Goal: Transaction & Acquisition: Purchase product/service

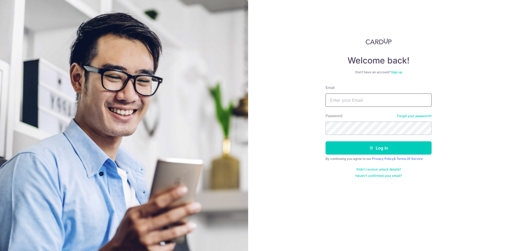
click at [350, 100] on input "Email" at bounding box center [379, 99] width 106 height 13
type input "[PERSON_NAME][EMAIL_ADDRESS][PERSON_NAME][DOMAIN_NAME]"
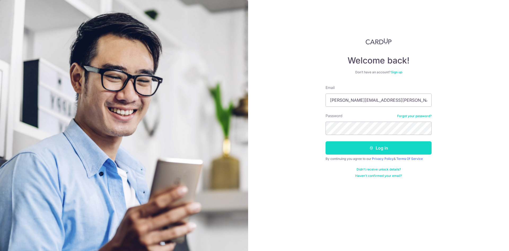
click at [386, 150] on button "Log in" at bounding box center [379, 147] width 106 height 13
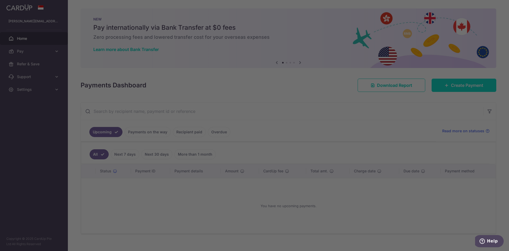
click at [448, 84] on body "nathaniel.zy.lim@gmail.com Home Pay Payments Recipients Cards Refer & Save Supp…" at bounding box center [254, 125] width 509 height 251
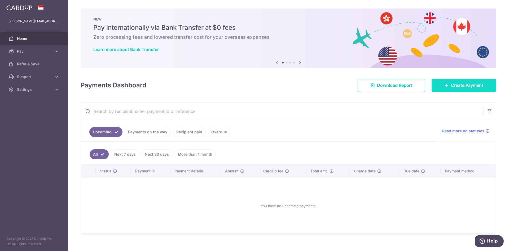
click at [459, 83] on span "Create Payment" at bounding box center [467, 85] width 32 height 6
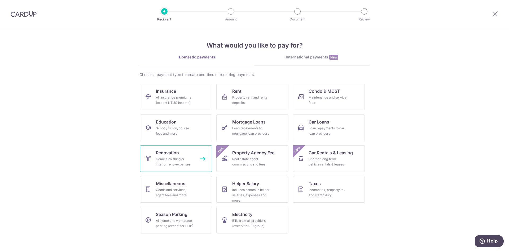
click at [175, 160] on div "Home furnishing or interior reno-expenses" at bounding box center [175, 161] width 38 height 11
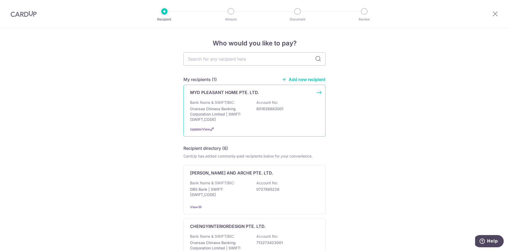
click at [233, 118] on p "Oversea Chinese Banking Corporation Limited | SWIFT: OCBCSGSGXXX" at bounding box center [219, 114] width 59 height 16
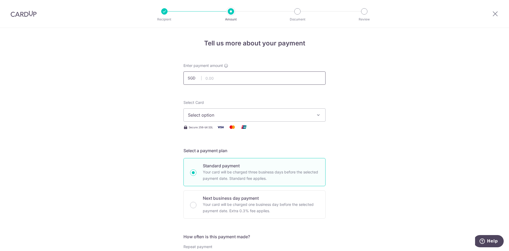
click at [225, 76] on input "text" at bounding box center [255, 77] width 142 height 13
type input "10,000.00"
click at [243, 114] on span "Select option" at bounding box center [250, 115] width 124 height 6
drag, startPoint x: 246, startPoint y: 154, endPoint x: 239, endPoint y: 154, distance: 7.2
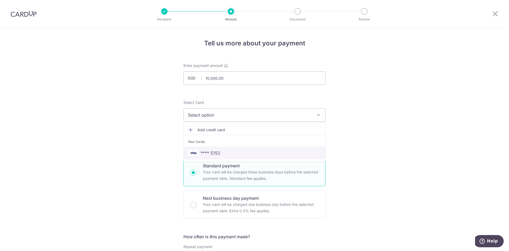
click at [246, 154] on span "**** 5152" at bounding box center [254, 153] width 133 height 6
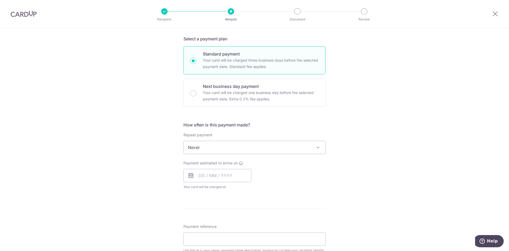
scroll to position [133, 0]
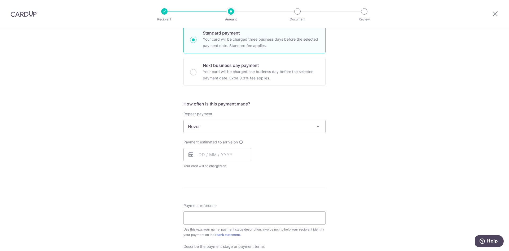
click at [224, 132] on span "Never" at bounding box center [255, 126] width 142 height 13
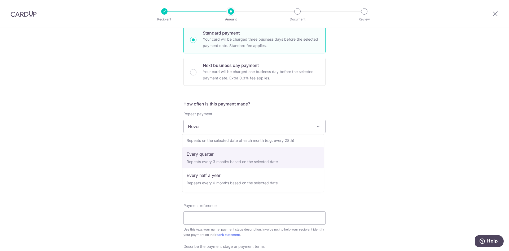
scroll to position [27, 0]
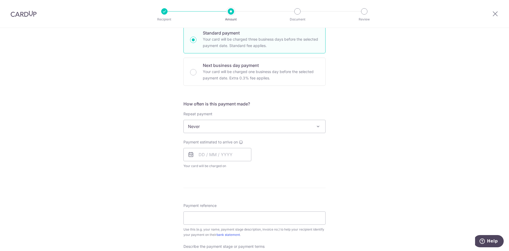
click at [149, 151] on div "Tell us more about your payment Enter payment amount SGD 10,000.00 10000.00 Sel…" at bounding box center [254, 152] width 509 height 515
click at [221, 153] on input "text" at bounding box center [218, 154] width 68 height 13
click at [204, 204] on link "8" at bounding box center [205, 202] width 8 height 8
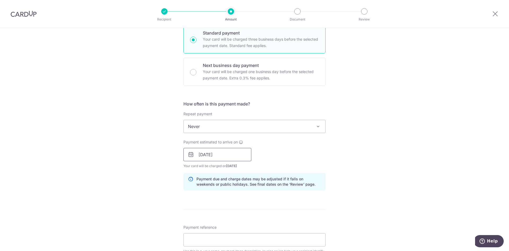
click at [211, 155] on input "08/09/2025" at bounding box center [218, 154] width 68 height 13
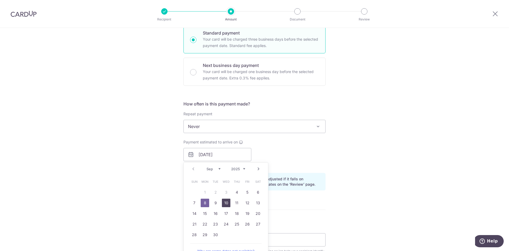
click at [223, 202] on link "10" at bounding box center [226, 202] width 8 height 8
type input "[DATE]"
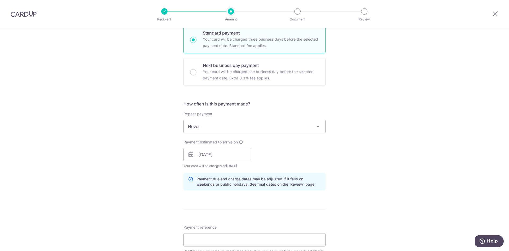
click at [161, 183] on div "Tell us more about your payment Enter payment amount SGD 10,000.00 10000.00 Sel…" at bounding box center [254, 163] width 509 height 537
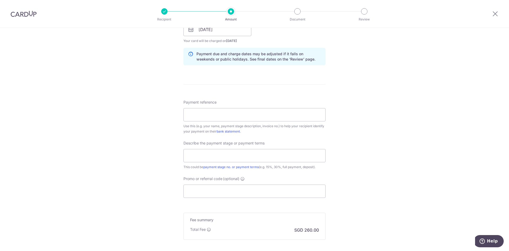
scroll to position [265, 0]
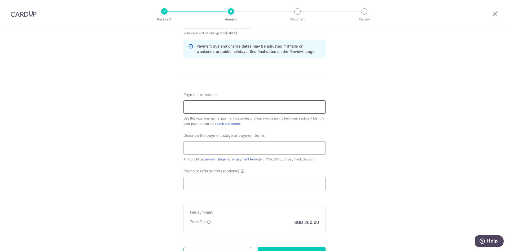
click at [208, 105] on input "Payment reference" at bounding box center [255, 106] width 142 height 13
click at [134, 145] on div "Tell us more about your payment Enter payment amount SGD 10,000.00 10000.00 Sel…" at bounding box center [254, 31] width 509 height 537
click at [208, 150] on input "text" at bounding box center [255, 147] width 142 height 13
click at [217, 181] on input "Promo or referral code (optional)" at bounding box center [255, 183] width 142 height 13
paste input "3HOME25R"
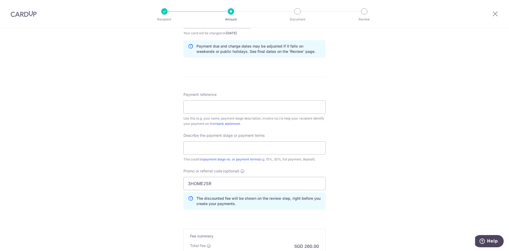
click at [130, 152] on div "Tell us more about your payment Enter payment amount SGD 10,000.00 10000.00 Sel…" at bounding box center [254, 43] width 509 height 561
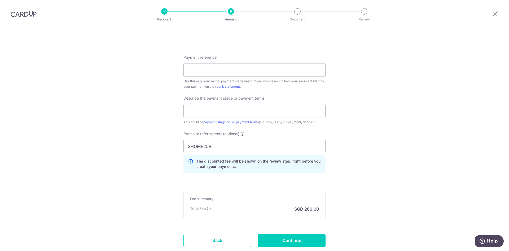
scroll to position [312, 0]
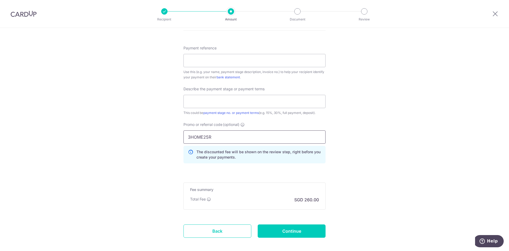
drag, startPoint x: 199, startPoint y: 140, endPoint x: 158, endPoint y: 136, distance: 41.9
paste input "RENO25ONE"
click at [199, 107] on input "text" at bounding box center [255, 101] width 142 height 13
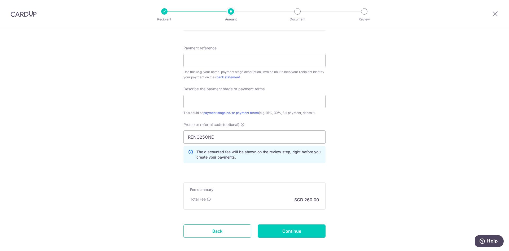
click at [232, 200] on div "Total Fee SGD 260.00" at bounding box center [254, 199] width 129 height 6
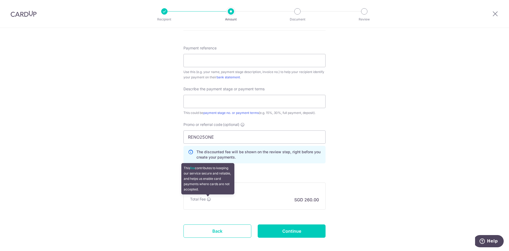
click at [208, 199] on icon at bounding box center [209, 199] width 4 height 4
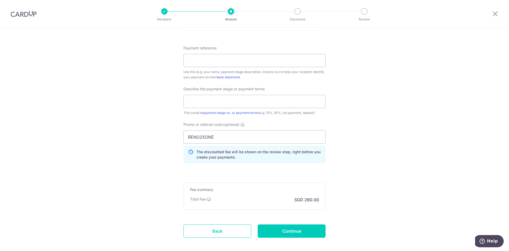
drag, startPoint x: 158, startPoint y: 132, endPoint x: 147, endPoint y: 133, distance: 10.1
click at [206, 138] on input "RENO25ONE" at bounding box center [255, 136] width 142 height 13
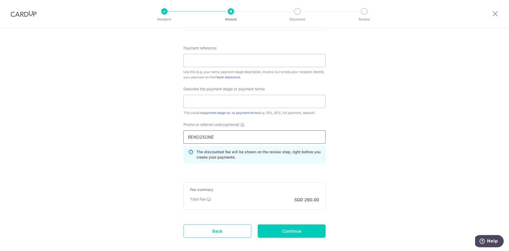
click at [206, 138] on input "RENO25ONE" at bounding box center [255, 136] width 142 height 13
paste input "3HOME25R"
type input "3HOME25R"
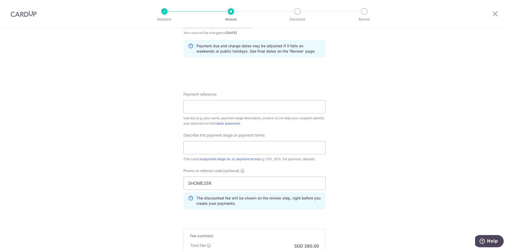
scroll to position [259, 0]
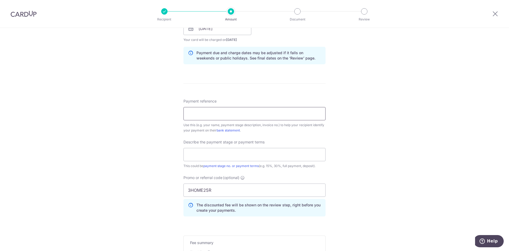
click at [203, 115] on input "Payment reference" at bounding box center [255, 113] width 142 height 13
type input "250704"
drag, startPoint x: 203, startPoint y: 112, endPoint x: 169, endPoint y: 115, distance: 34.3
click at [166, 112] on div "Tell us more about your payment Enter payment amount SGD 10,000.00 10000.00 Sel…" at bounding box center [254, 49] width 509 height 561
click at [203, 113] on input "250704" at bounding box center [255, 113] width 142 height 13
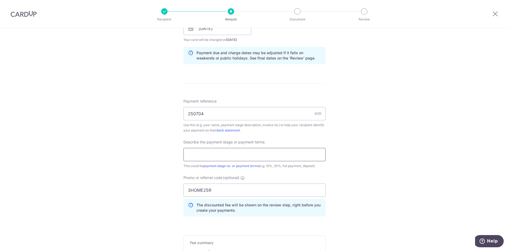
click at [204, 152] on input "text" at bounding box center [255, 154] width 142 height 13
drag, startPoint x: 203, startPoint y: 115, endPoint x: 175, endPoint y: 114, distance: 28.4
click at [175, 114] on div "Tell us more about your payment Enter payment amount SGD 10,000.00 10000.00 Sel…" at bounding box center [254, 49] width 509 height 561
click at [224, 153] on input "Invoice" at bounding box center [255, 154] width 142 height 13
paste input "250704"
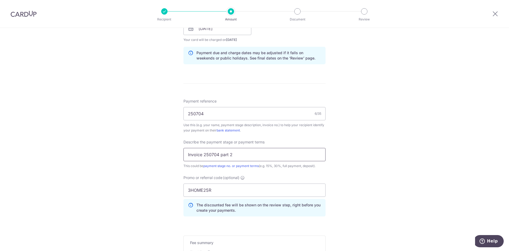
type input "Invoice 250704 part 2"
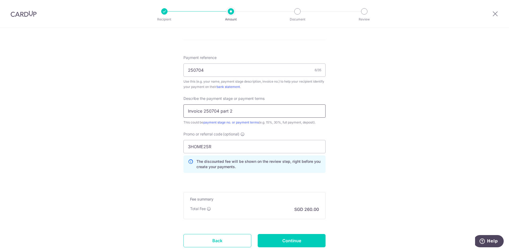
scroll to position [338, 0]
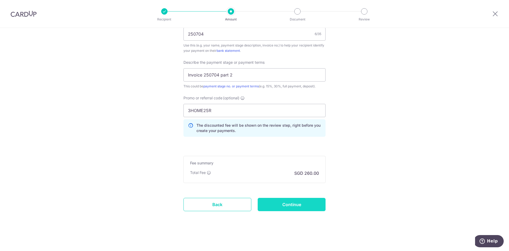
click at [279, 204] on input "Continue" at bounding box center [292, 204] width 68 height 13
type input "Create Schedule"
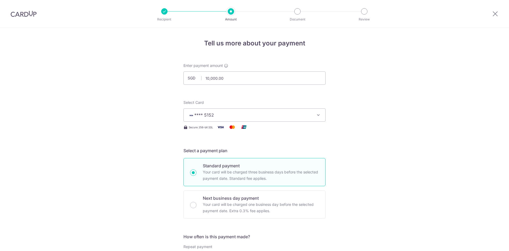
scroll to position [346, 0]
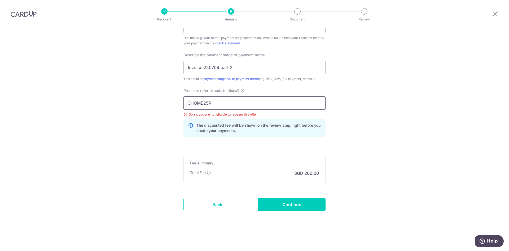
drag, startPoint x: 212, startPoint y: 99, endPoint x: 149, endPoint y: 96, distance: 63.7
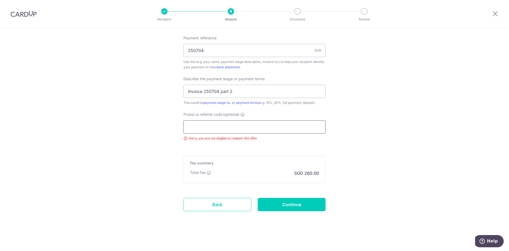
scroll to position [322, 0]
click at [201, 124] on input "Promo or referral code (optional)" at bounding box center [255, 126] width 142 height 13
paste input "REC185"
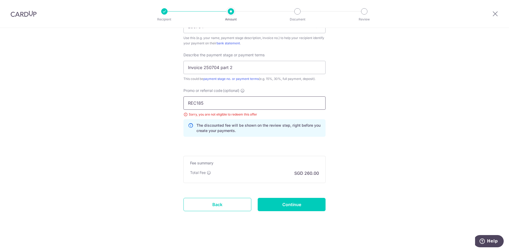
type input "REC185"
click at [297, 202] on input "Continue" at bounding box center [292, 204] width 68 height 13
type input "Update Schedule"
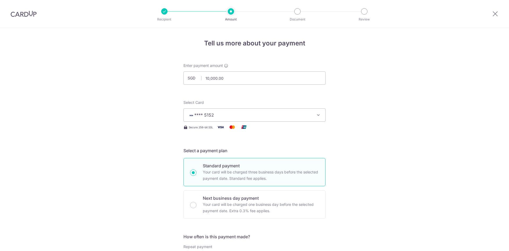
scroll to position [346, 0]
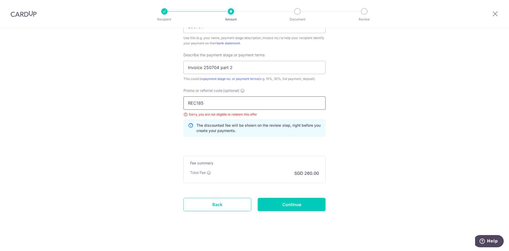
drag, startPoint x: 186, startPoint y: 98, endPoint x: 143, endPoint y: 100, distance: 43.0
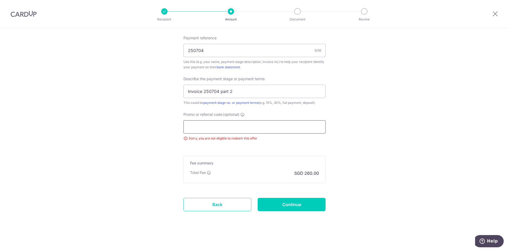
click at [228, 124] on input "Promo or referral code (optional)" at bounding box center [255, 126] width 142 height 13
paste input "OFF225"
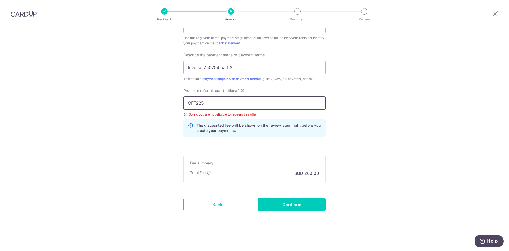
type input "OFF225"
click at [293, 206] on input "Continue" at bounding box center [292, 204] width 68 height 13
type input "Update Schedule"
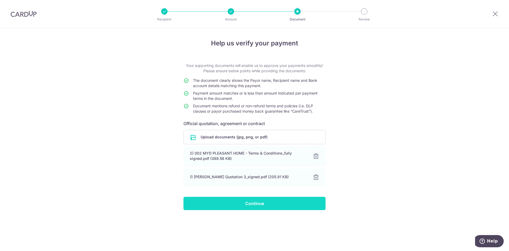
click at [231, 200] on input "Continue" at bounding box center [255, 203] width 142 height 13
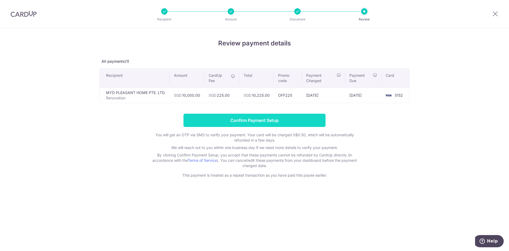
click at [263, 120] on input "Confirm Payment Setup" at bounding box center [255, 120] width 142 height 13
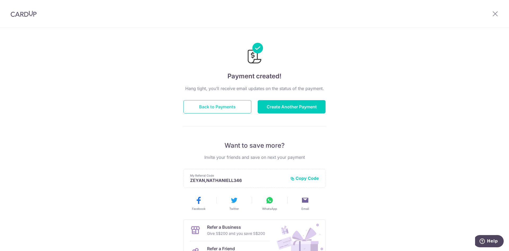
click at [212, 106] on button "Back to Payments" at bounding box center [218, 106] width 68 height 13
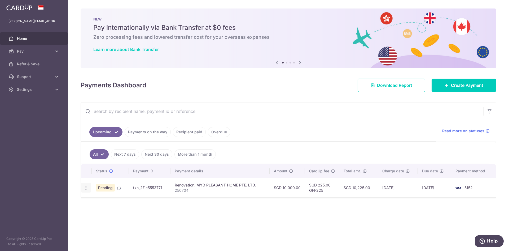
click at [87, 188] on icon "button" at bounding box center [86, 188] width 6 height 6
click at [116, 202] on span "Update payment" at bounding box center [114, 202] width 36 height 6
radio input "true"
type input "10,000.00"
type input "10/09/2025"
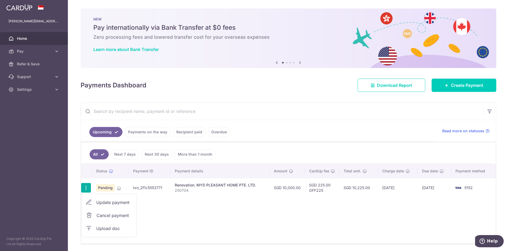
type input "250704"
type input "Invoice 250704 part 2"
type input "OFF225"
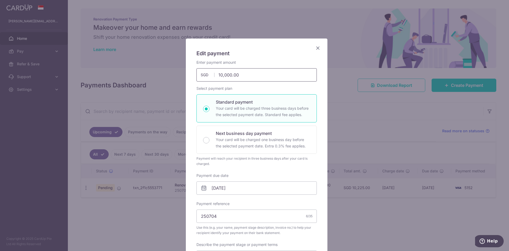
drag, startPoint x: 242, startPoint y: 72, endPoint x: 215, endPoint y: 73, distance: 27.1
click at [217, 73] on input "10,000.00" at bounding box center [257, 74] width 120 height 13
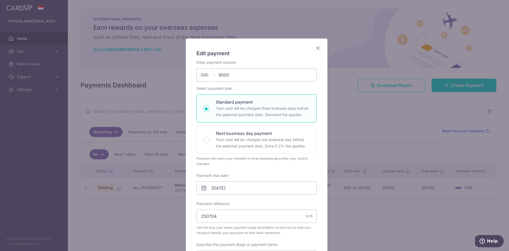
type input "9,000.00"
click at [317, 160] on div "Edit payment By clicking apply, you will make changes to all payments to MYD PL…" at bounding box center [257, 235] width 142 height 394
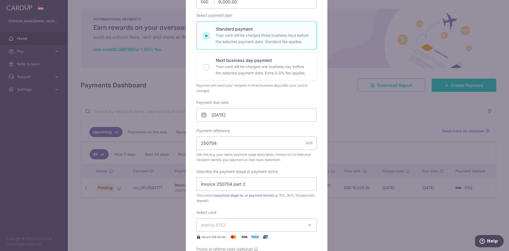
scroll to position [133, 0]
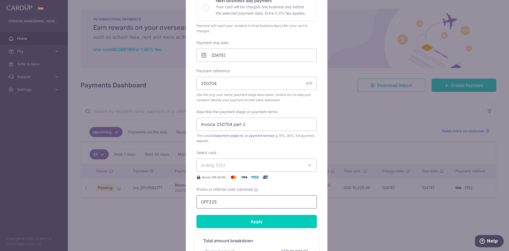
drag, startPoint x: 186, startPoint y: 198, endPoint x: 173, endPoint y: 196, distance: 12.9
click at [177, 197] on div "Edit payment By clicking apply, you will make changes to all payments to MYD PL…" at bounding box center [254, 125] width 509 height 251
paste input "3HOME25R"
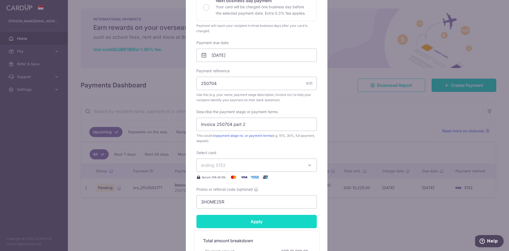
click at [246, 221] on input "Apply" at bounding box center [257, 221] width 120 height 13
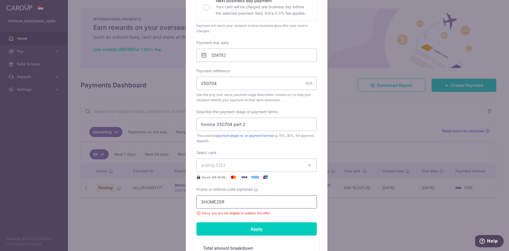
drag, startPoint x: 222, startPoint y: 200, endPoint x: 171, endPoint y: 196, distance: 51.6
click at [176, 196] on div "Edit payment By clicking apply, you will make changes to all payments to MYD PL…" at bounding box center [254, 125] width 509 height 251
type input "OFF225"
click at [264, 230] on input "Apply" at bounding box center [257, 228] width 120 height 13
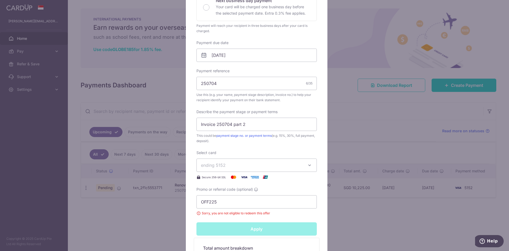
type input "Successfully Applied"
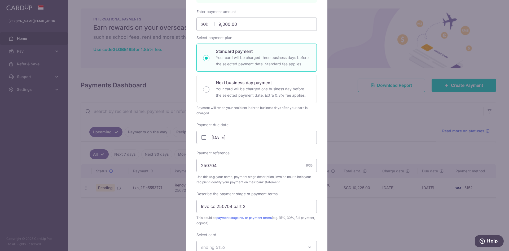
scroll to position [0, 0]
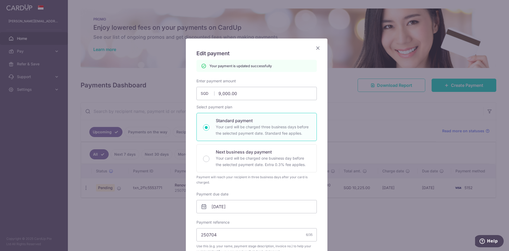
click at [318, 48] on icon "Close" at bounding box center [318, 48] width 6 height 7
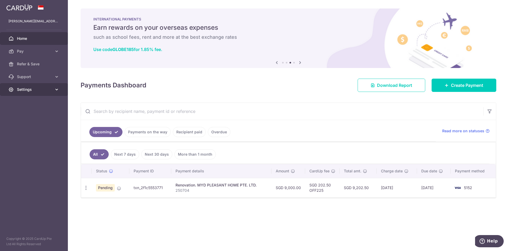
click at [56, 88] on icon at bounding box center [56, 89] width 5 height 5
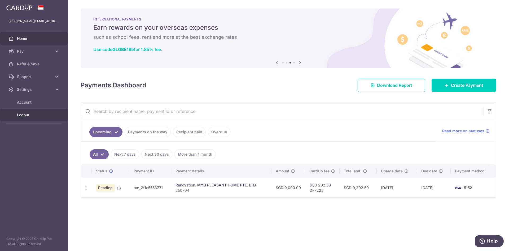
click at [27, 114] on span "Logout" at bounding box center [34, 114] width 35 height 5
